Goal: Use online tool/utility: Utilize a website feature to perform a specific function

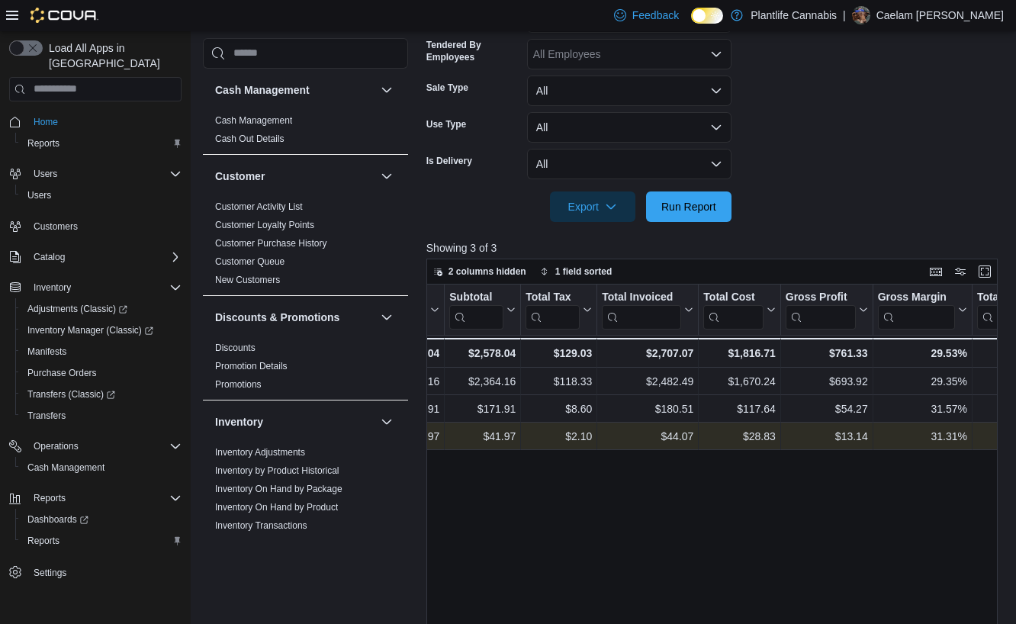
scroll to position [0, 971]
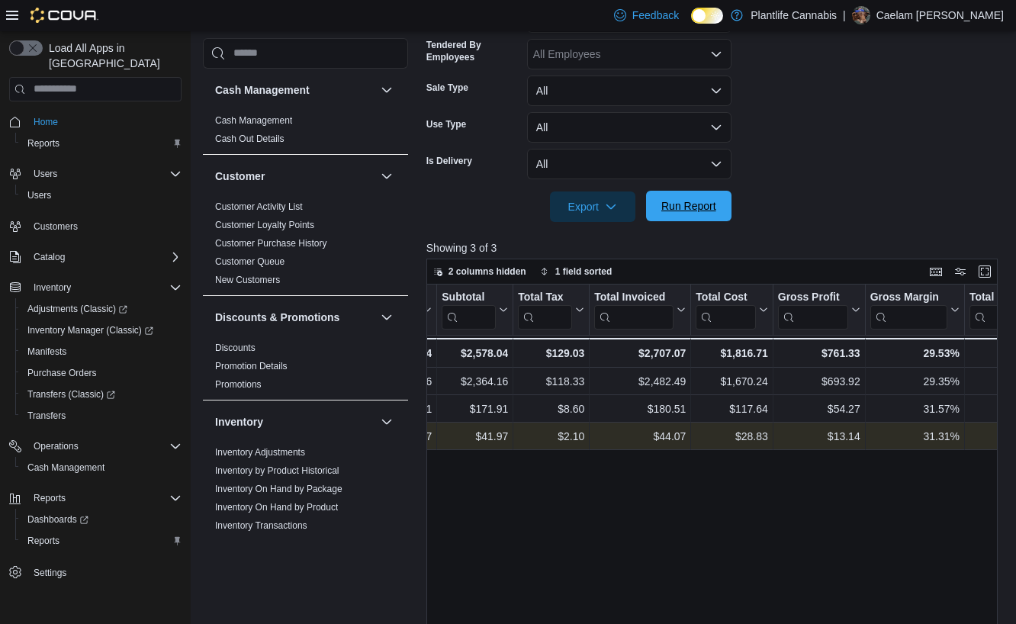
click at [701, 210] on span "Run Report" at bounding box center [688, 205] width 55 height 15
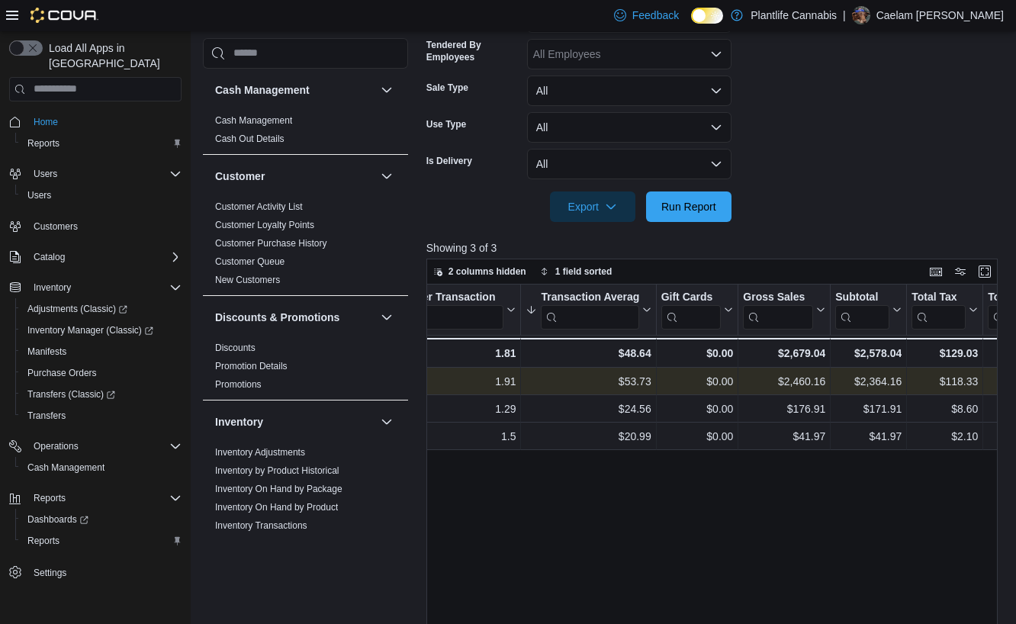
scroll to position [0, 576]
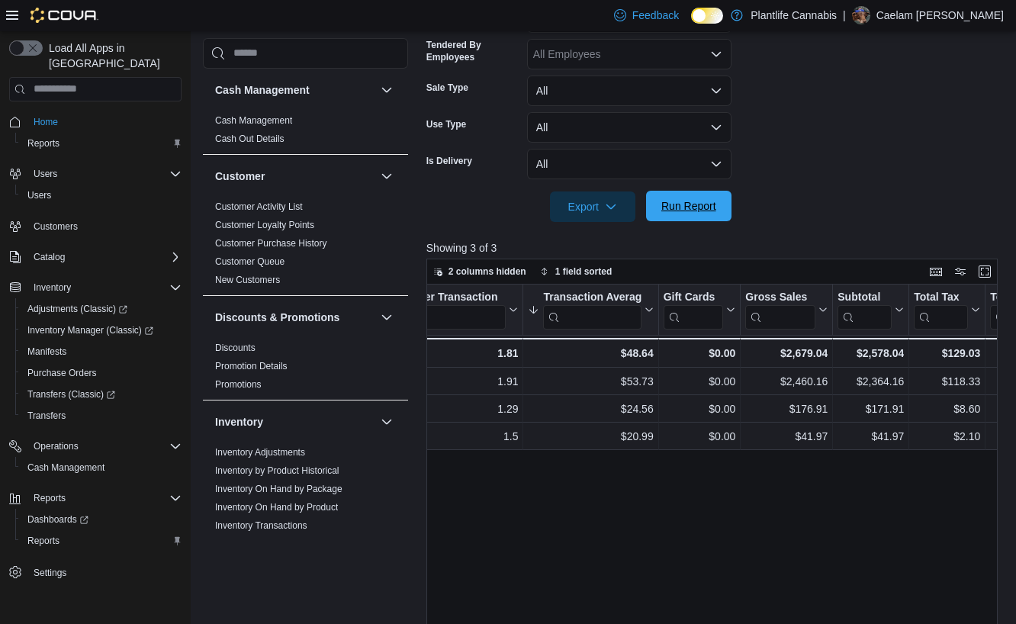
click at [688, 204] on span "Run Report" at bounding box center [688, 205] width 55 height 15
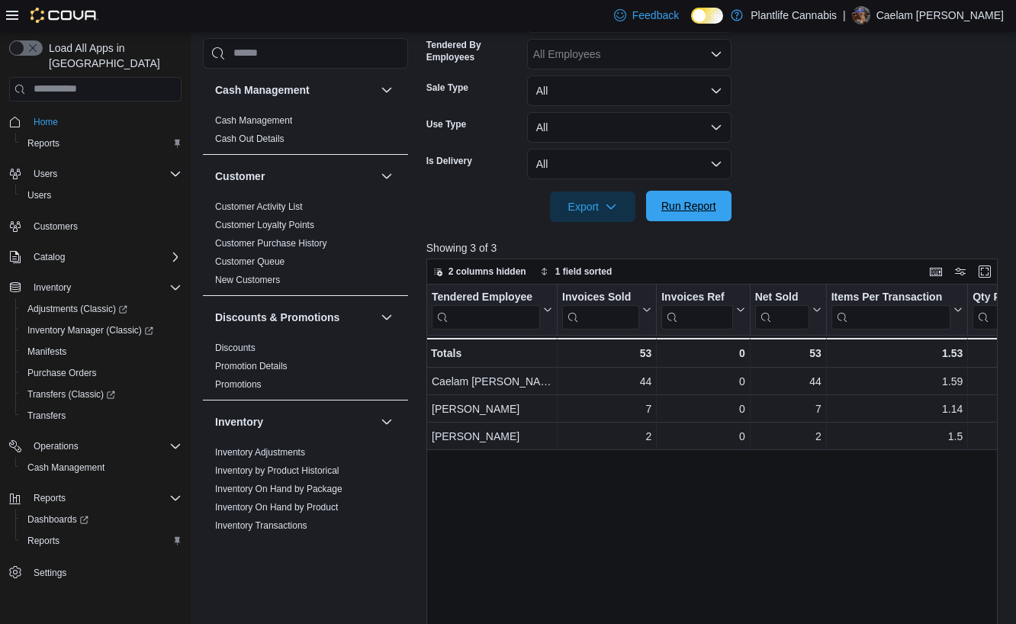
click at [688, 204] on span "Run Report" at bounding box center [688, 205] width 55 height 15
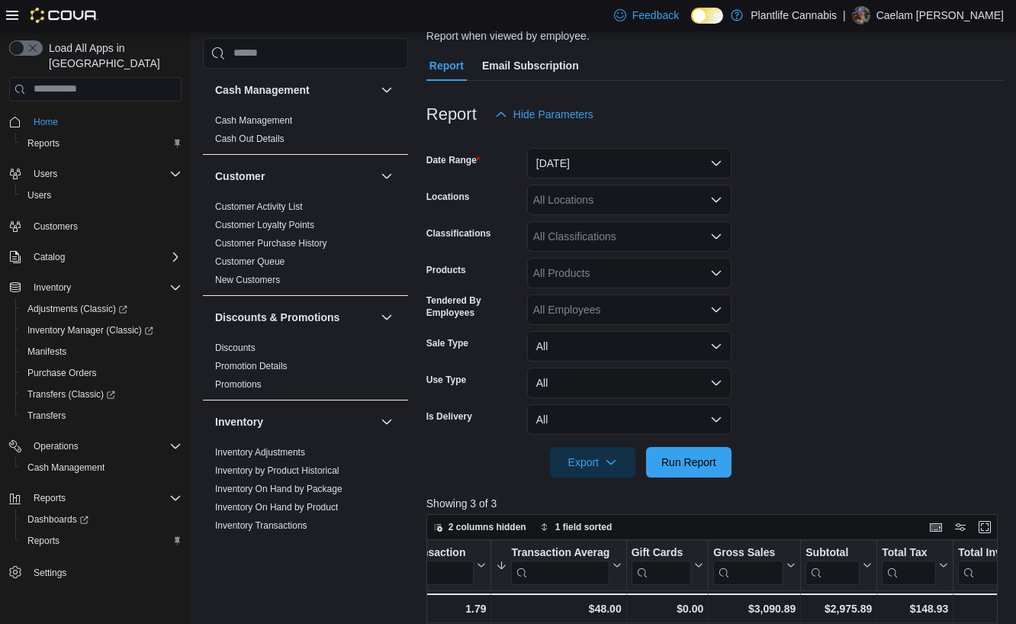
scroll to position [0, 0]
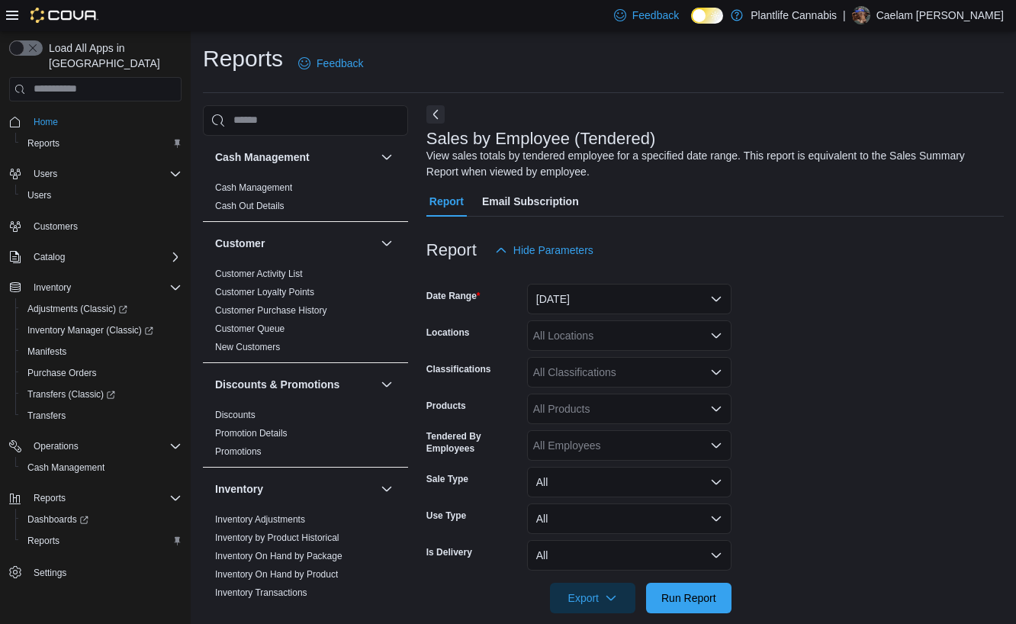
click at [628, 372] on div "All Classifications" at bounding box center [629, 372] width 204 height 31
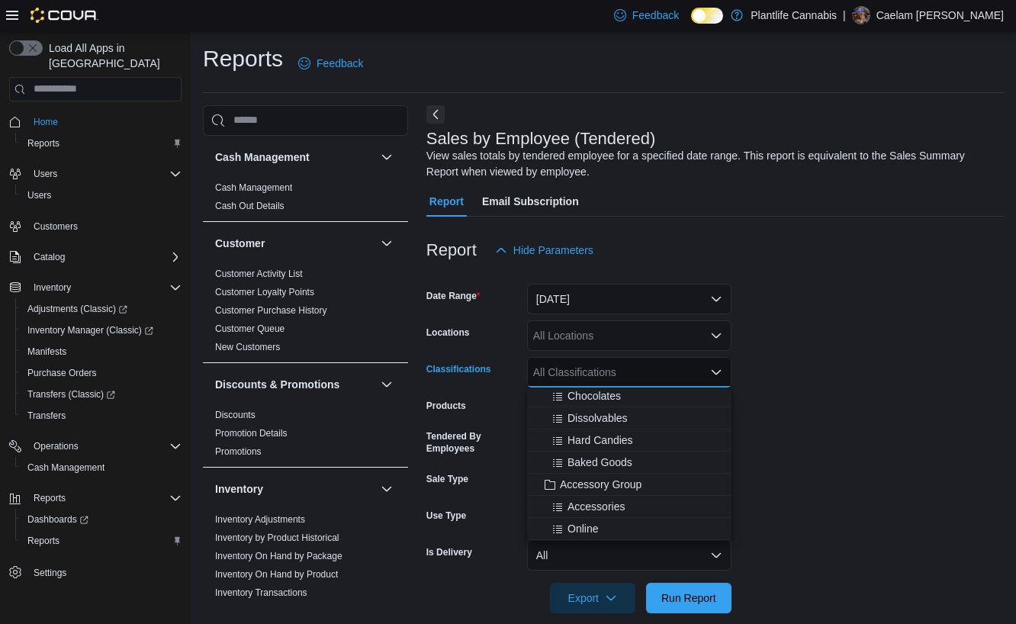
scroll to position [142, 0]
click at [608, 478] on span "Accessory Group" at bounding box center [601, 477] width 82 height 15
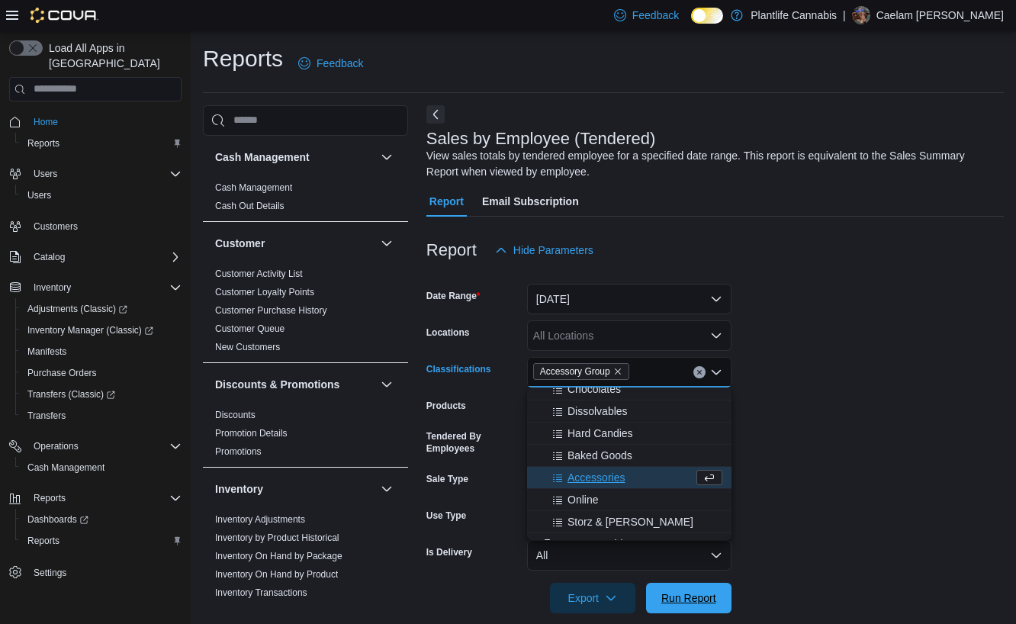
click at [678, 595] on span "Run Report" at bounding box center [688, 597] width 55 height 15
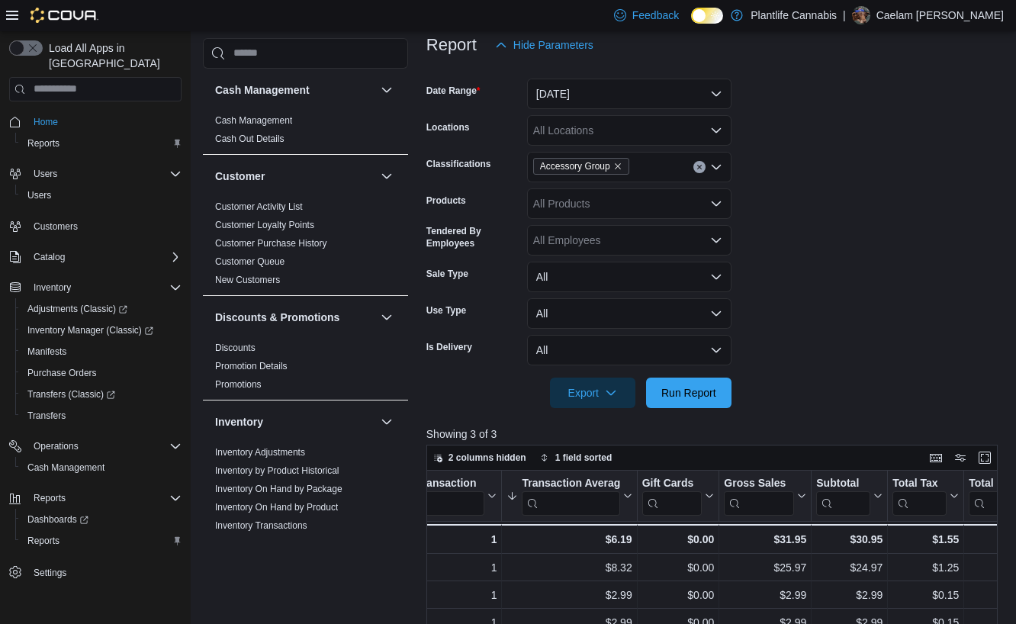
scroll to position [203, 0]
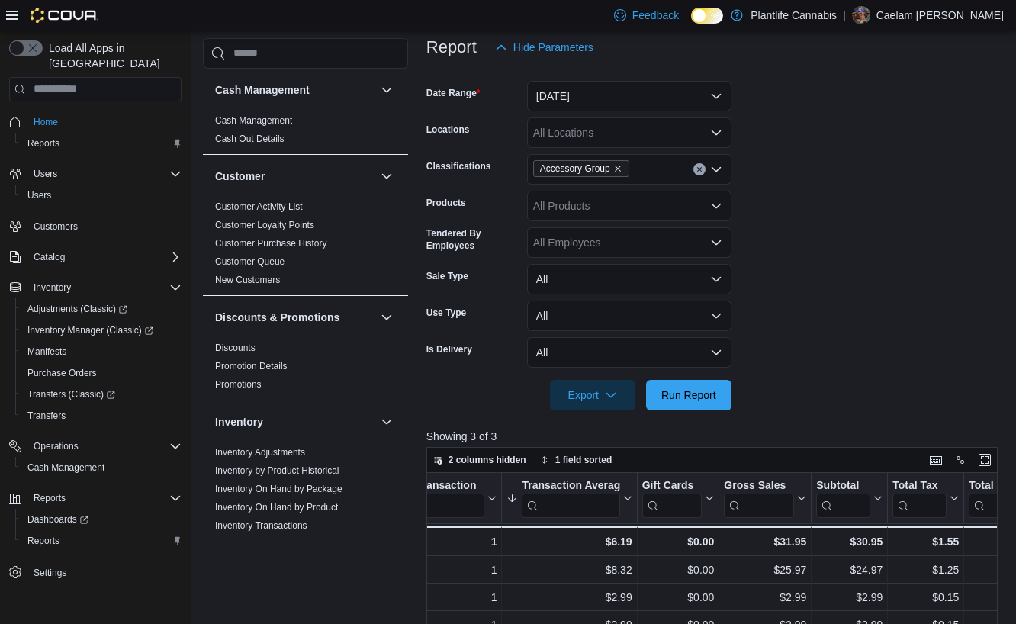
click at [685, 377] on div at bounding box center [714, 374] width 577 height 12
click at [698, 386] on span "Run Report" at bounding box center [688, 394] width 67 height 31
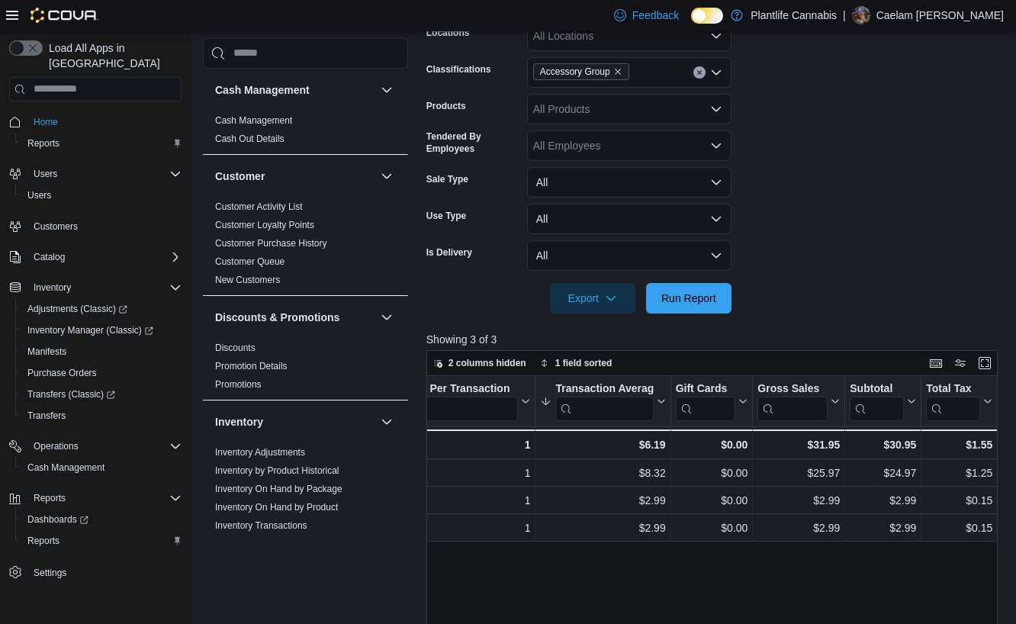
scroll to position [0, 569]
click at [622, 72] on icon "Remove Accessory Group from selection in this group" at bounding box center [617, 71] width 9 height 9
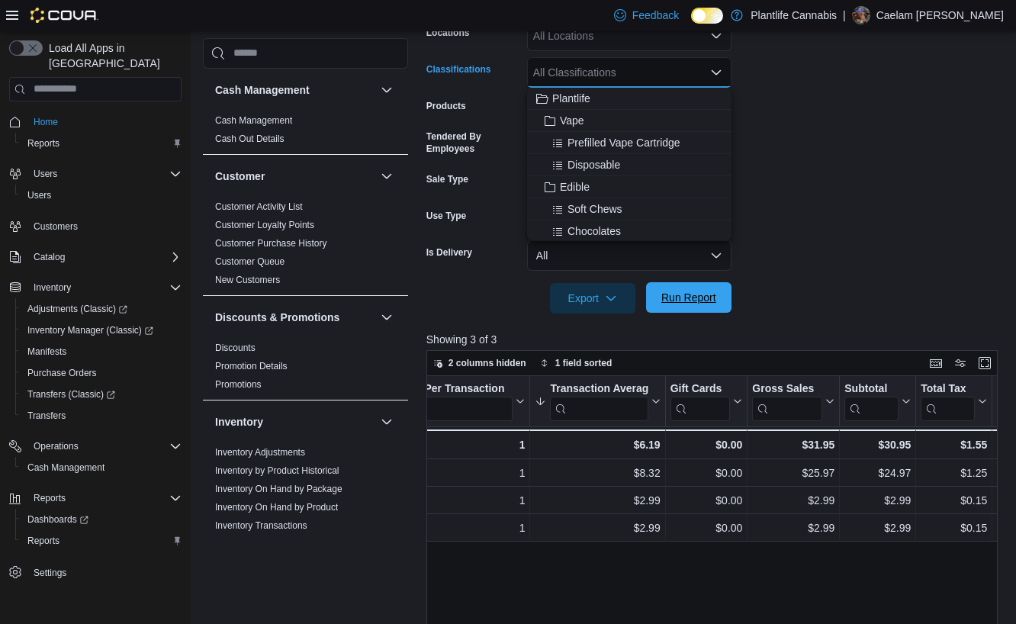
click at [705, 294] on span "Run Report" at bounding box center [688, 297] width 55 height 15
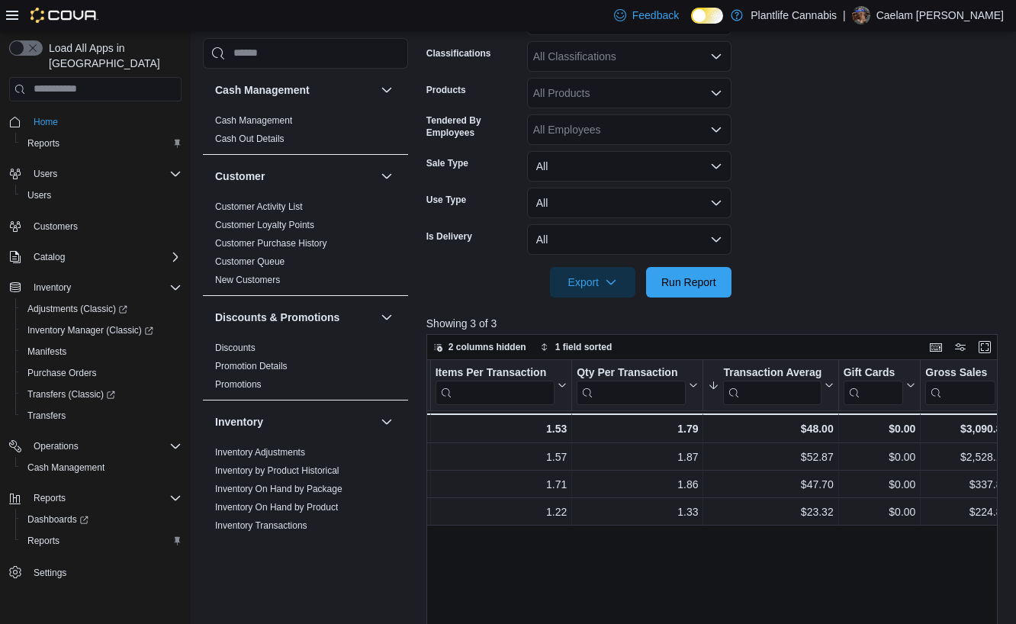
scroll to position [0, 394]
click at [688, 276] on span "Run Report" at bounding box center [688, 281] width 55 height 15
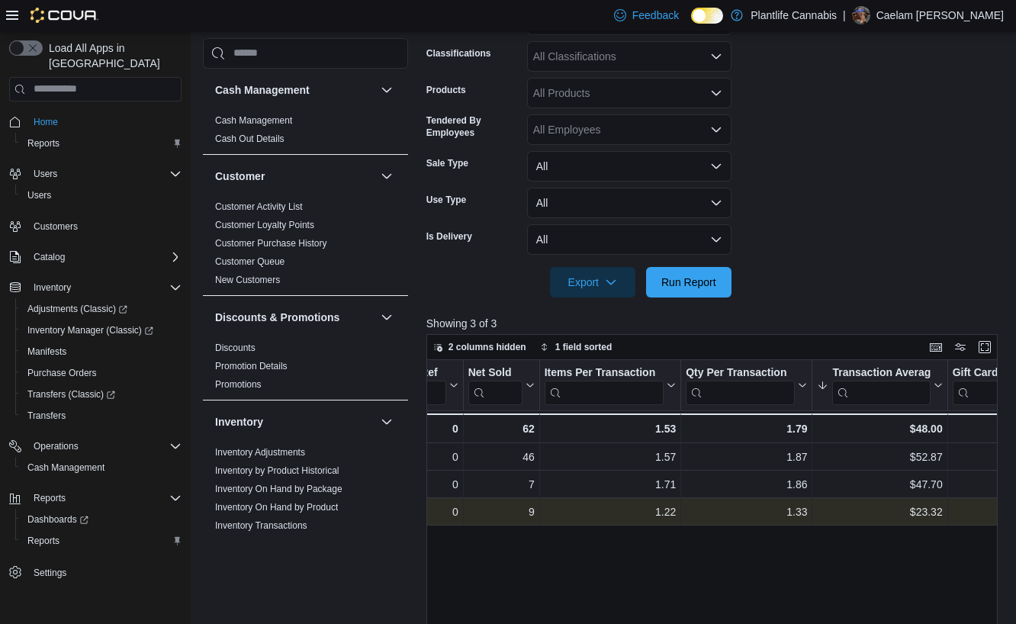
scroll to position [0, 288]
